Goal: Use online tool/utility: Utilize a website feature to perform a specific function

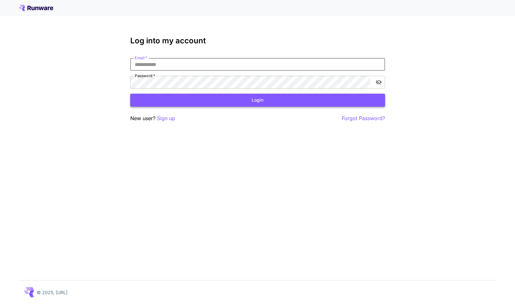
type input "**********"
click at [257, 100] on button "Login" at bounding box center [257, 100] width 255 height 13
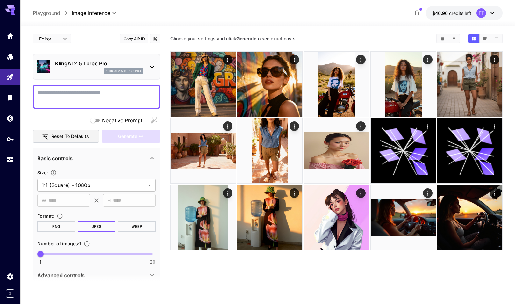
click at [99, 63] on p "KlingAI 2.5 Turbo Pro" at bounding box center [99, 64] width 88 height 8
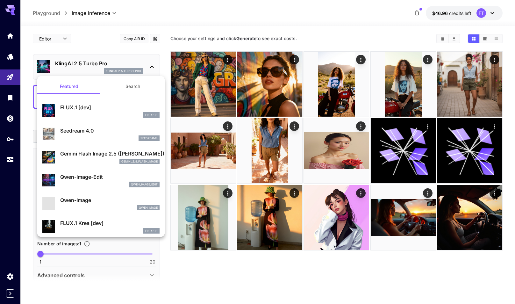
click at [188, 26] on div at bounding box center [257, 152] width 515 height 304
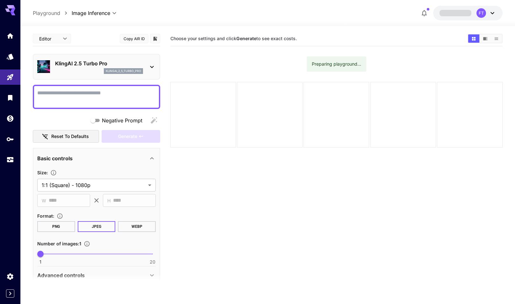
click at [106, 68] on div "klingai_2_5_turbo_pro" at bounding box center [123, 71] width 39 height 6
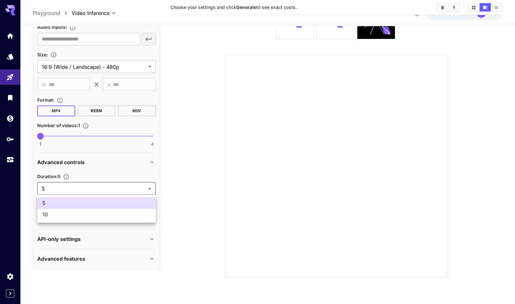
scroll to position [185, 0]
click at [91, 187] on body "**********" at bounding box center [257, 127] width 515 height 354
click at [103, 170] on div at bounding box center [257, 152] width 515 height 304
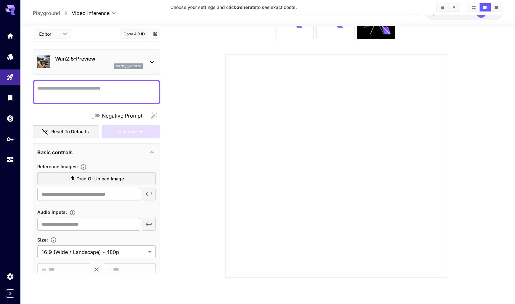
scroll to position [0, 0]
click at [79, 55] on p "Wan2.5-Preview" at bounding box center [99, 59] width 88 height 8
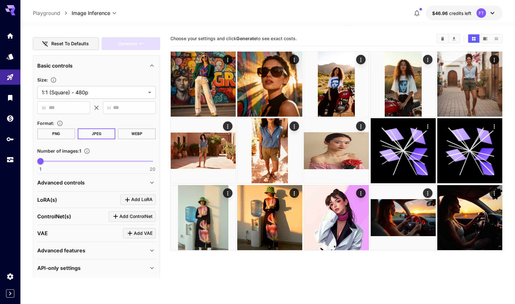
scroll to position [93, 0]
click at [83, 188] on div "Advanced controls" at bounding box center [96, 182] width 119 height 15
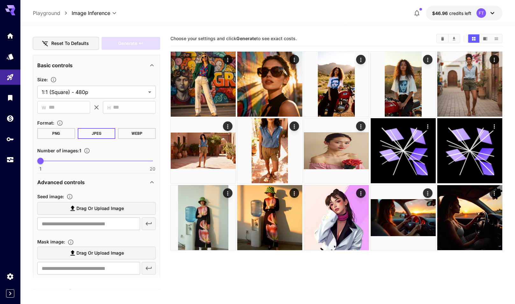
click at [83, 181] on p "Advanced controls" at bounding box center [60, 182] width 47 height 8
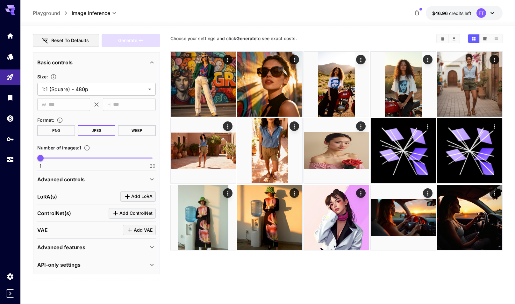
scroll to position [96, 0]
click at [82, 247] on p "Advanced features" at bounding box center [61, 248] width 48 height 8
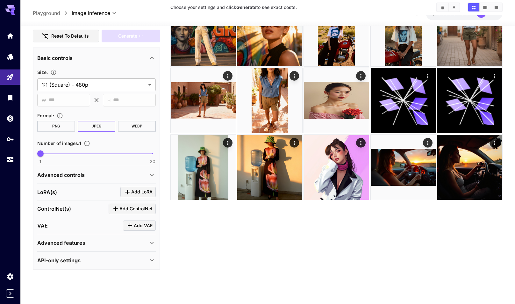
scroll to position [50, 0]
click at [73, 259] on p "API-only settings" at bounding box center [58, 260] width 43 height 8
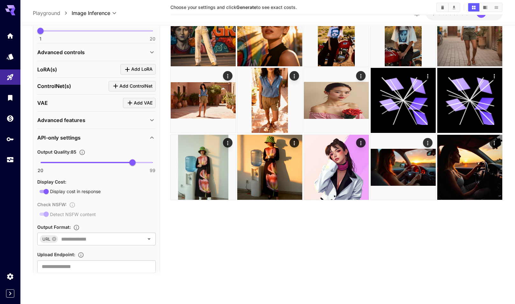
scroll to position [224, 0]
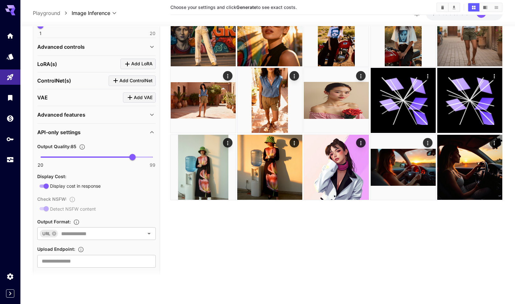
click at [68, 130] on p "API-only settings" at bounding box center [58, 132] width 43 height 8
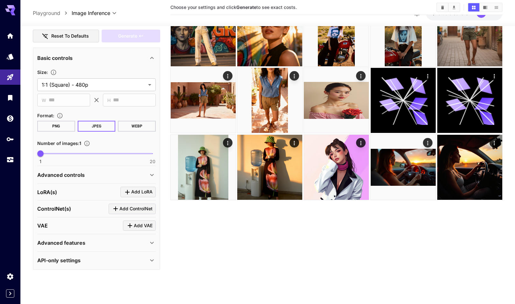
scroll to position [50, 0]
click at [73, 237] on div "Advanced features" at bounding box center [96, 242] width 119 height 15
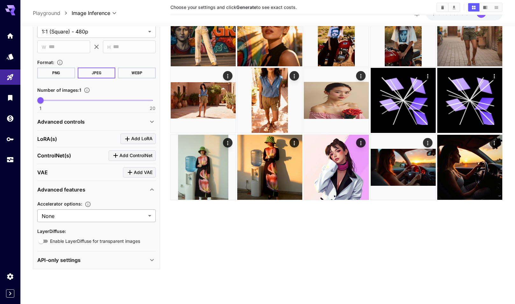
scroll to position [148, 0]
click at [65, 120] on p "Advanced controls" at bounding box center [60, 122] width 47 height 8
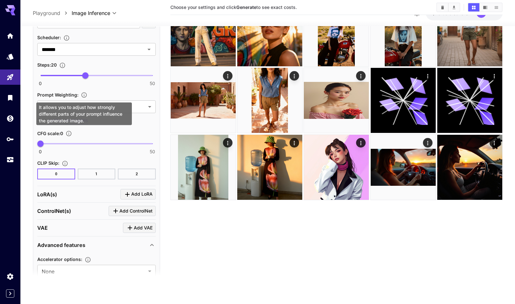
scroll to position [34, 0]
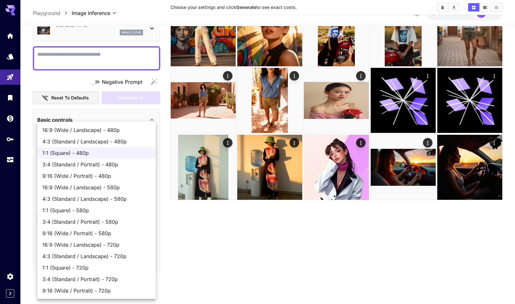
click at [88, 146] on body "**********" at bounding box center [257, 127] width 515 height 354
click at [214, 246] on div at bounding box center [257, 152] width 515 height 304
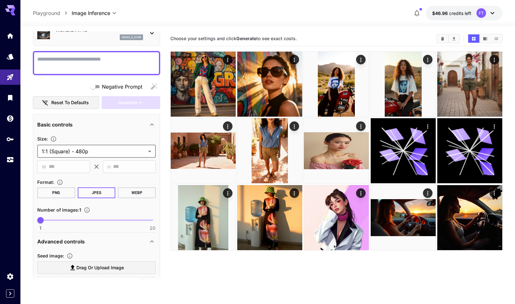
scroll to position [0, 0]
